Goal: Navigation & Orientation: Find specific page/section

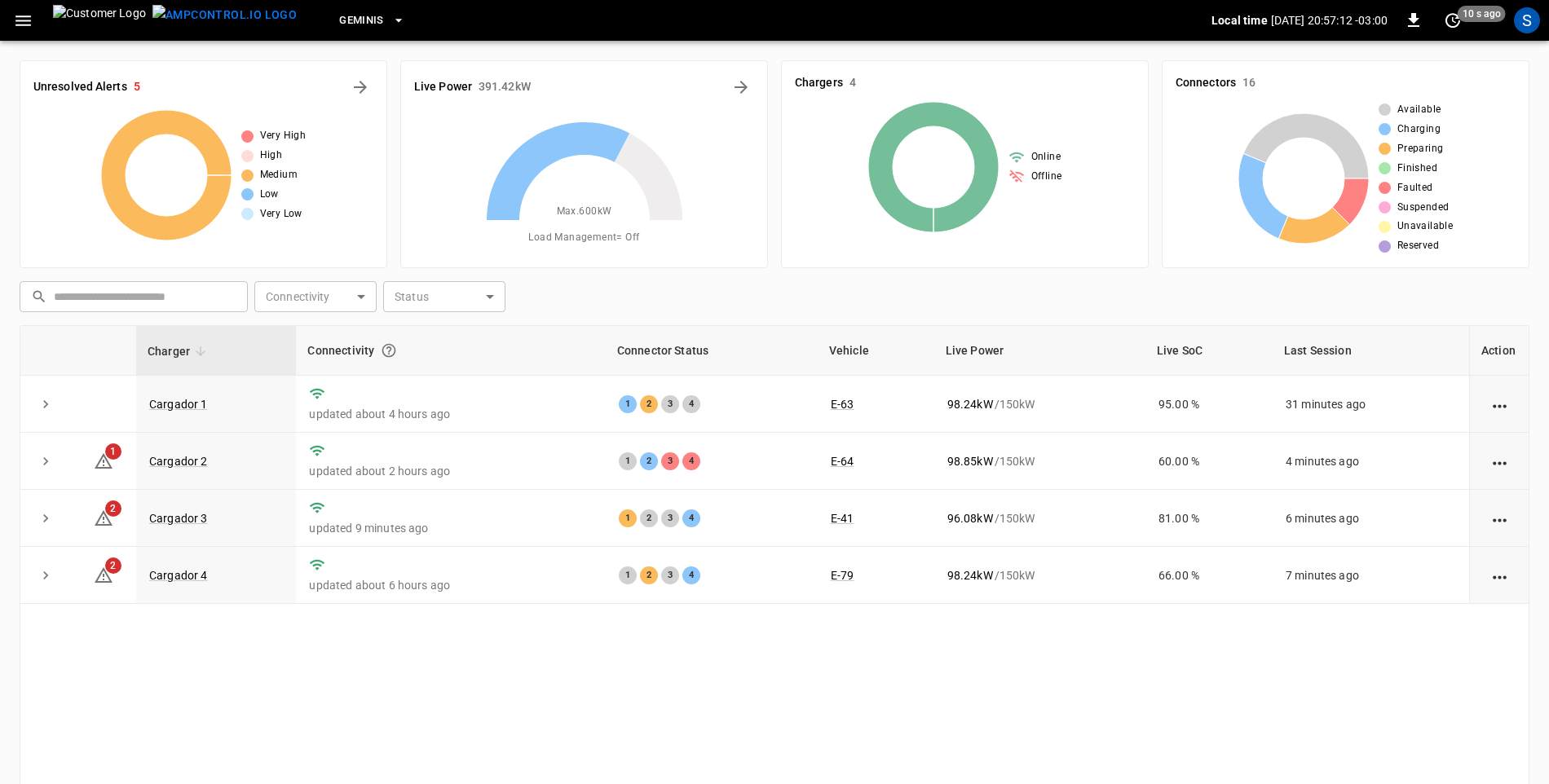
click at [847, 706] on div "Charger Connectivity Connector Status Vehicle Live Power Live SoC Last Session …" at bounding box center [774, 599] width 1510 height 549
click at [30, 12] on icon "button" at bounding box center [23, 20] width 20 height 20
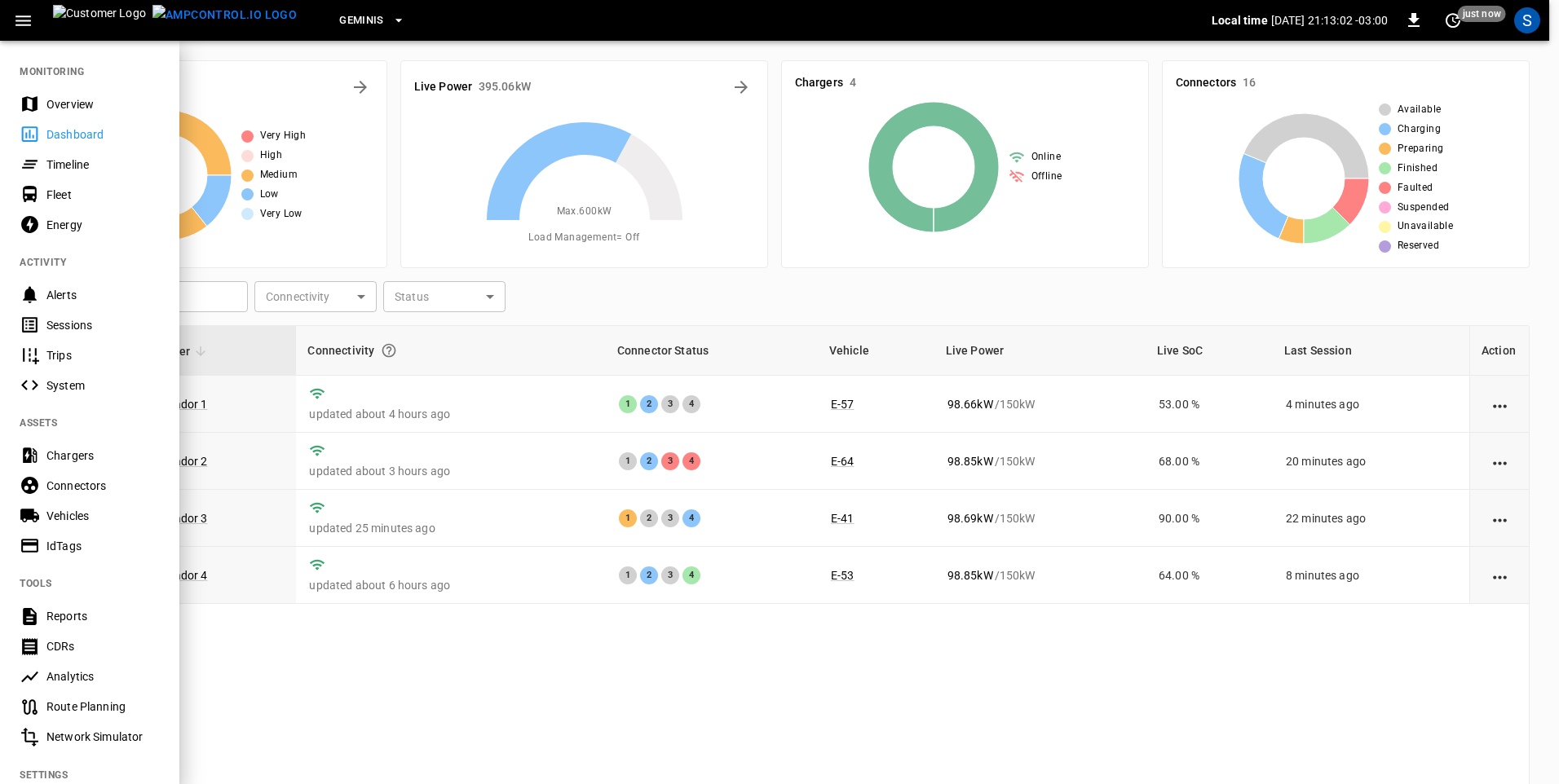
click at [64, 322] on div "Sessions" at bounding box center [103, 325] width 113 height 16
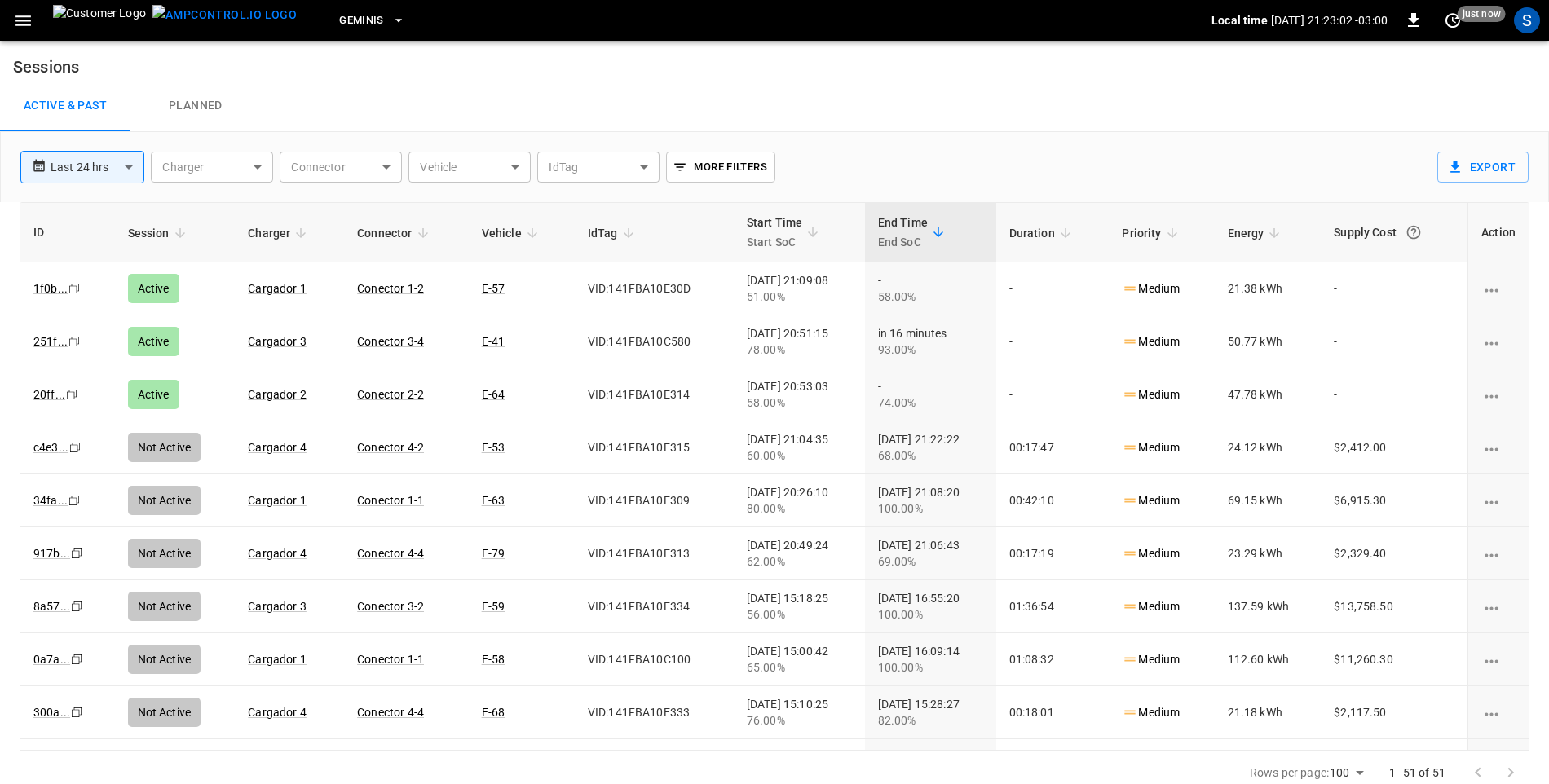
click at [775, 101] on div "Active & Past Planned" at bounding box center [774, 105] width 1549 height 52
click at [720, 99] on div "Active & Past Planned" at bounding box center [774, 105] width 1549 height 52
click at [26, 25] on icon "button" at bounding box center [23, 20] width 15 height 11
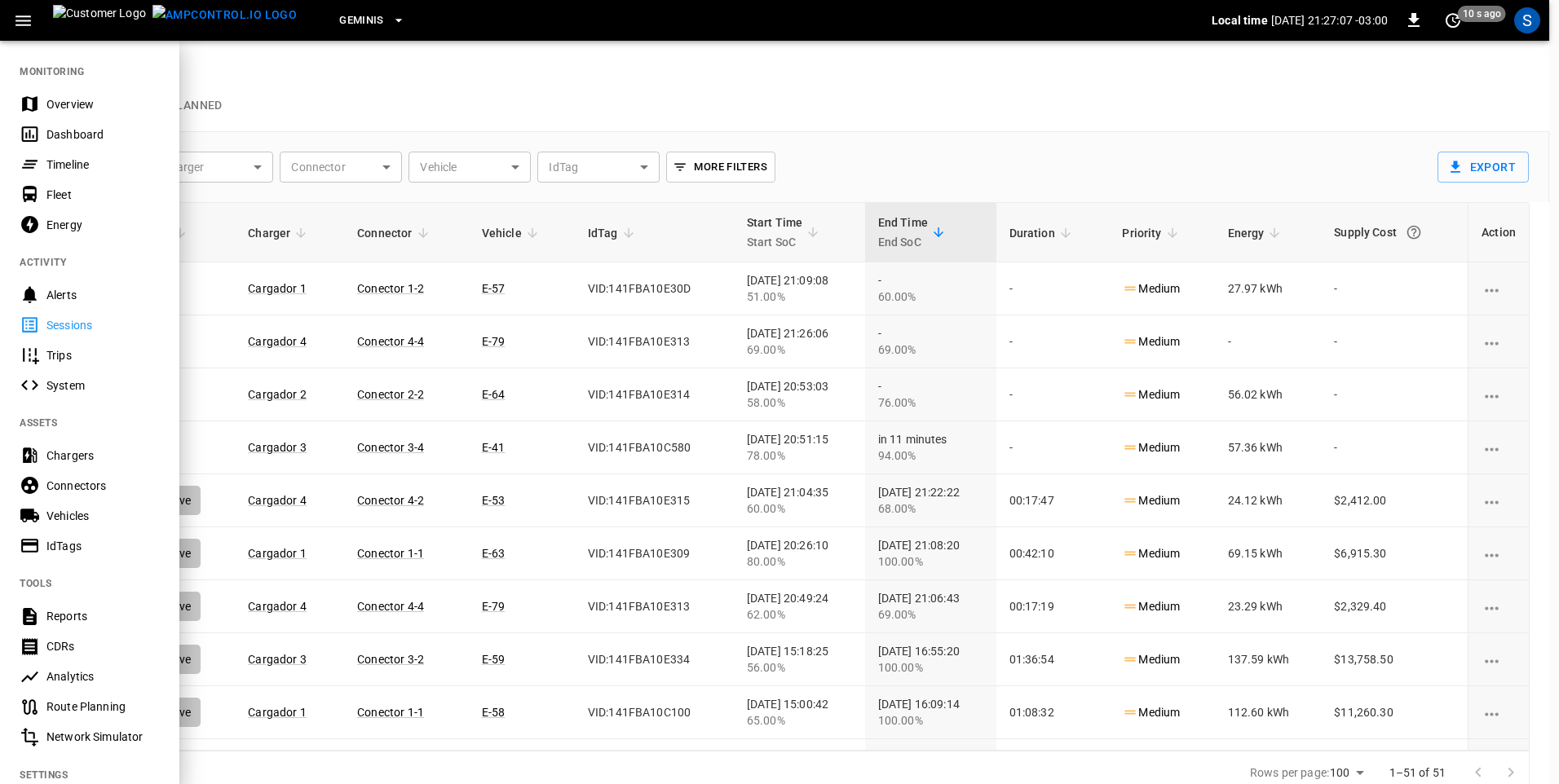
click at [84, 135] on div "Dashboard" at bounding box center [103, 134] width 113 height 16
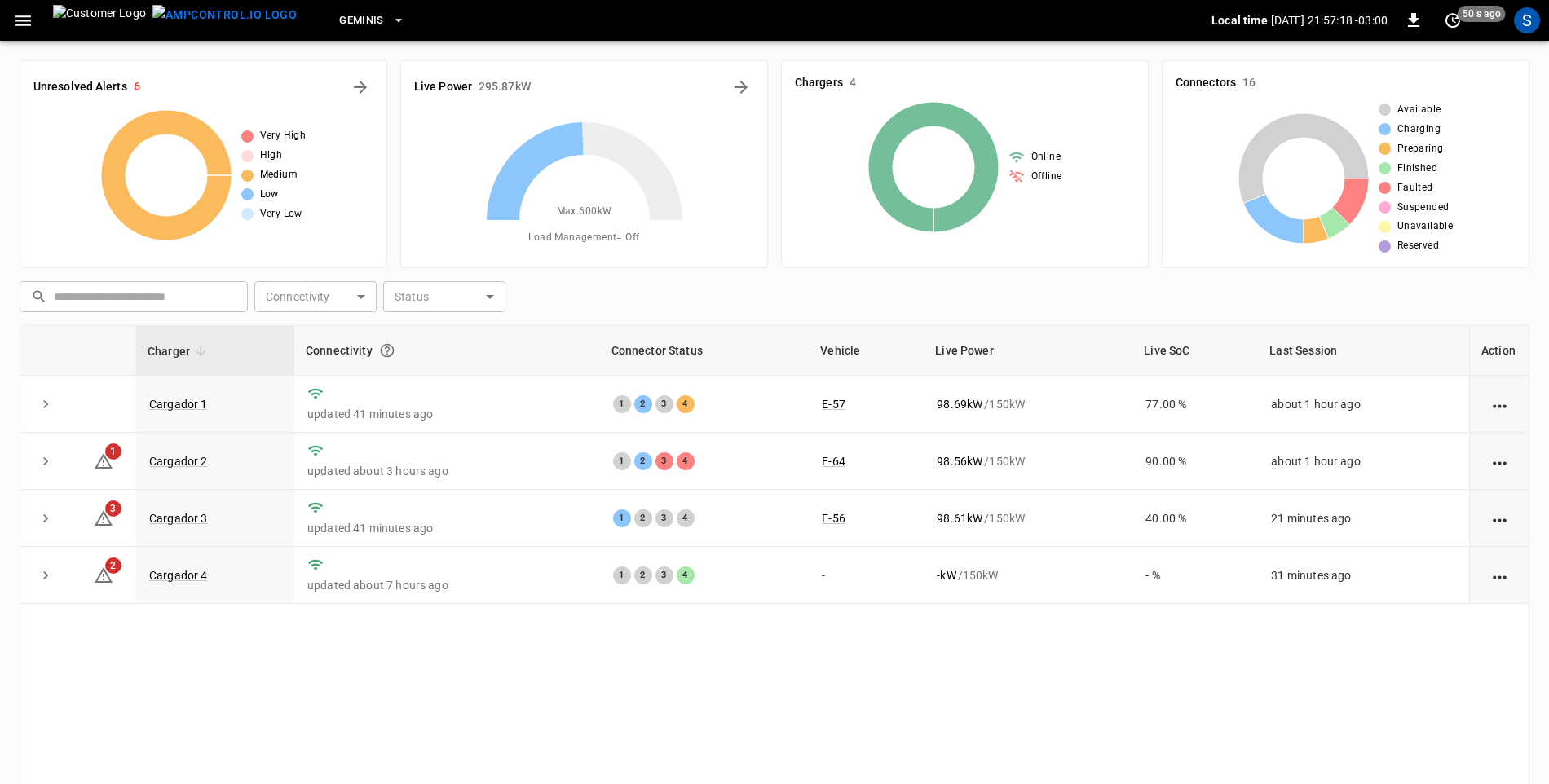
click at [772, 693] on div "Charger Connectivity Connector Status Vehicle Live Power Live SoC Last Session …" at bounding box center [774, 599] width 1510 height 549
click at [18, 21] on icon "button" at bounding box center [23, 20] width 15 height 11
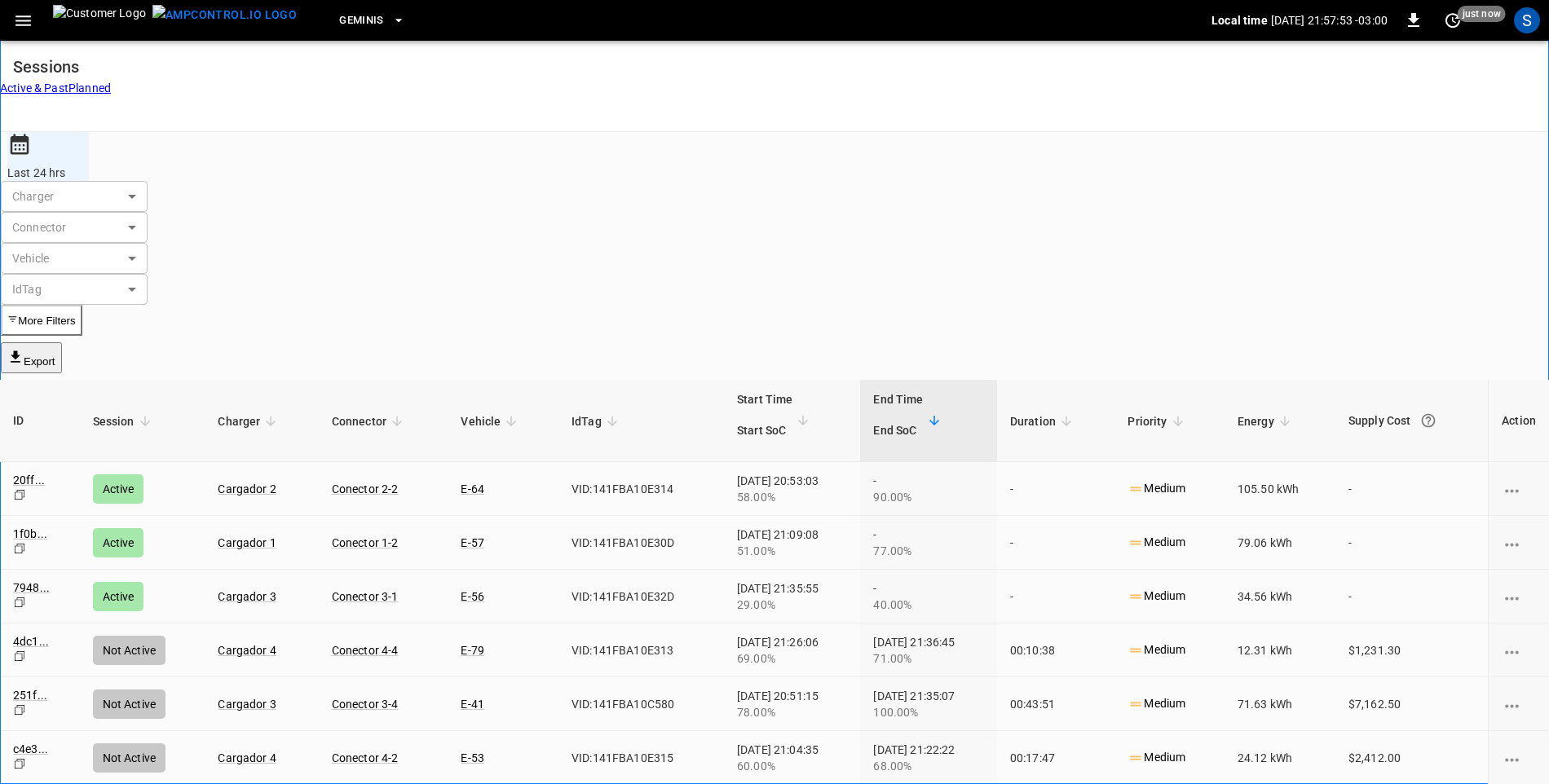
click at [22, 27] on icon "button" at bounding box center [23, 20] width 20 height 20
